Goal: Task Accomplishment & Management: Manage account settings

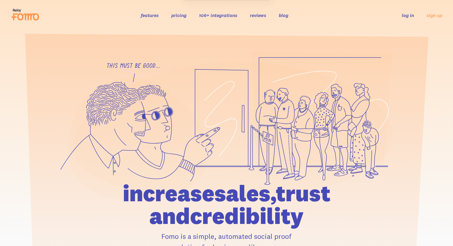
click at [406, 15] on link "log in" at bounding box center [408, 15] width 12 height 6
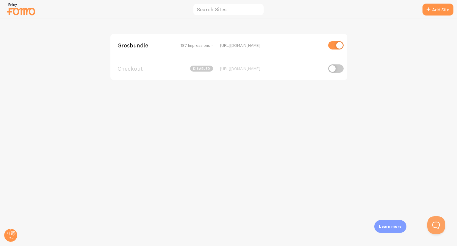
click at [143, 44] on span "Grosbundle" at bounding box center [142, 45] width 48 height 5
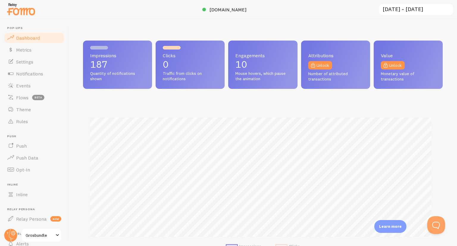
scroll to position [156, 355]
click at [27, 84] on span "Events" at bounding box center [23, 85] width 15 height 6
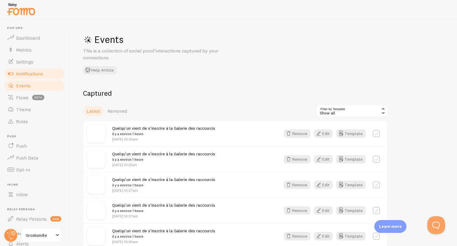
click at [28, 69] on link "Notifications" at bounding box center [34, 74] width 61 height 12
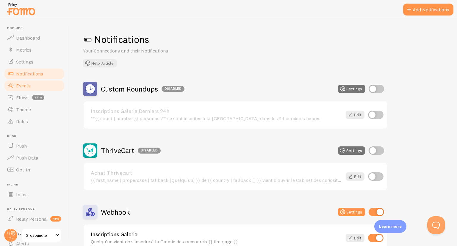
click at [39, 79] on link "Events" at bounding box center [34, 85] width 61 height 12
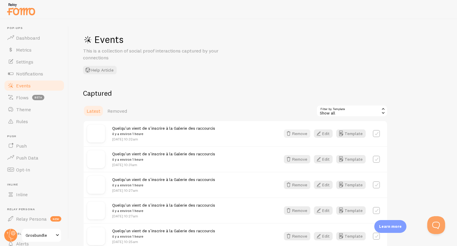
click at [301, 133] on button "Remove" at bounding box center [297, 133] width 26 height 8
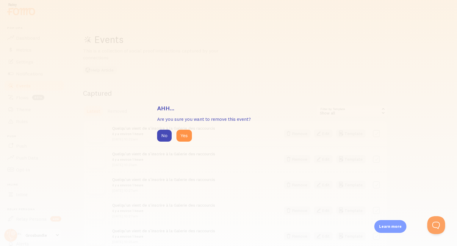
drag, startPoint x: 184, startPoint y: 135, endPoint x: 260, endPoint y: 133, distance: 75.9
click at [184, 135] on button "Yes" at bounding box center [184, 135] width 15 height 12
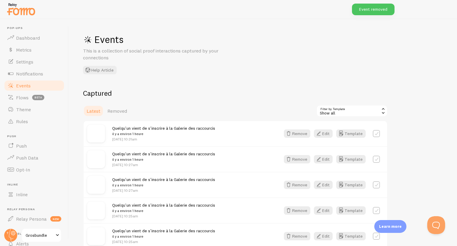
click at [377, 133] on label at bounding box center [376, 133] width 7 height 7
checkbox input "true"
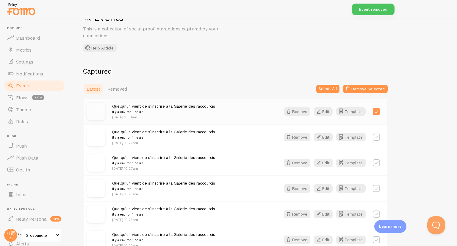
scroll to position [30, 0]
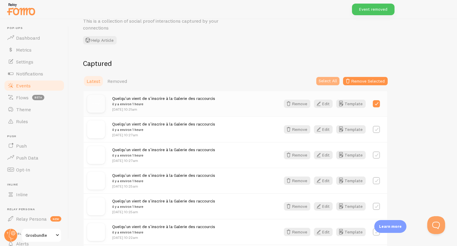
click at [331, 80] on button "Select All" at bounding box center [327, 81] width 23 height 8
checkbox input "true"
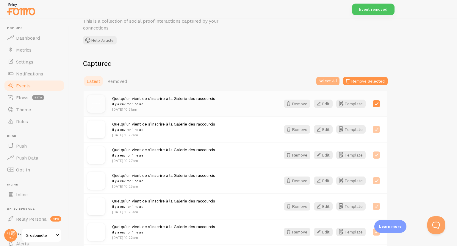
checkbox input "true"
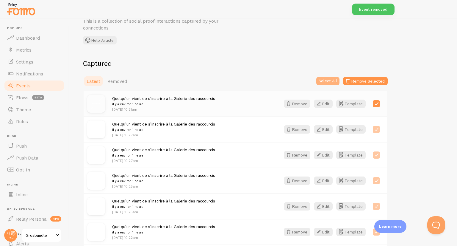
checkbox input "true"
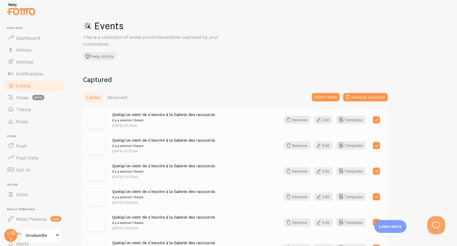
scroll to position [0, 0]
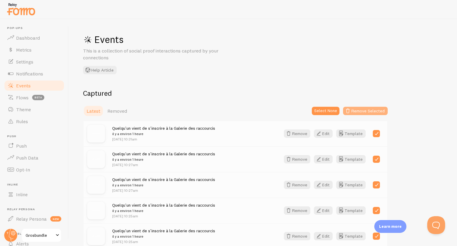
click at [358, 108] on button "Remove Selected" at bounding box center [365, 111] width 45 height 8
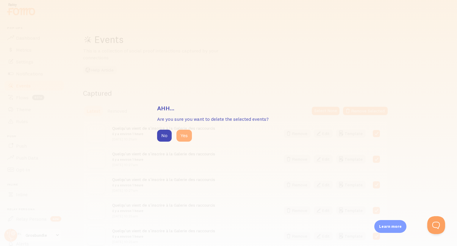
click at [186, 136] on button "Yes" at bounding box center [184, 135] width 15 height 12
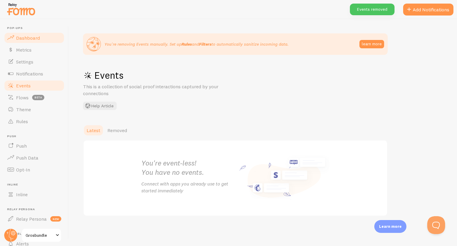
click at [23, 38] on span "Dashboard" at bounding box center [28, 38] width 24 height 6
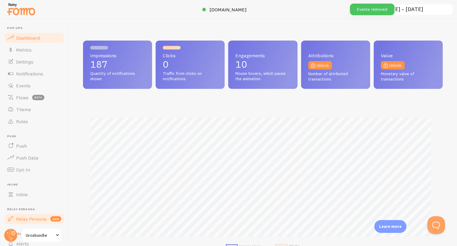
scroll to position [156, 355]
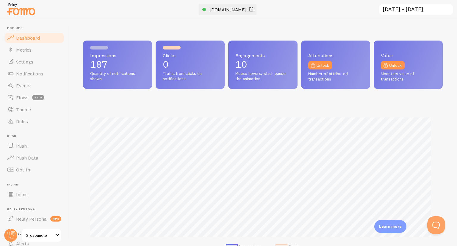
click at [231, 8] on span "grosbundle.com" at bounding box center [228, 10] width 37 height 6
click at [48, 231] on span "Grosbundle" at bounding box center [40, 234] width 28 height 7
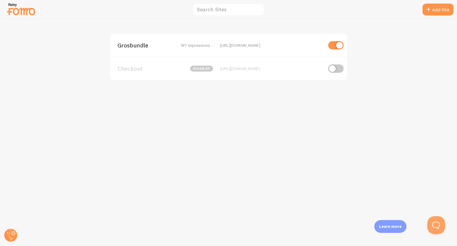
click at [338, 48] on input "checkbox" at bounding box center [335, 45] width 15 height 8
checkbox input "false"
